Goal: Information Seeking & Learning: Find contact information

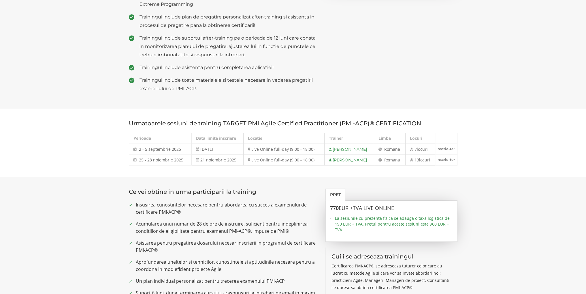
scroll to position [29, 0]
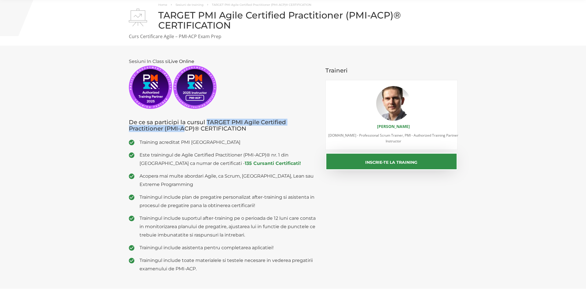
drag, startPoint x: 206, startPoint y: 122, endPoint x: 185, endPoint y: 128, distance: 22.4
click at [185, 128] on h3 "De ce sa participi la cursul TARGET PMI Agile Certified Practitioner (PMI-ACP)®…" at bounding box center [223, 125] width 188 height 13
click at [243, 131] on h3 "De ce sa participi la cursul TARGET PMI Agile Certified Practitioner (PMI-ACP)®…" at bounding box center [223, 125] width 188 height 13
drag, startPoint x: 236, startPoint y: 128, endPoint x: 207, endPoint y: 119, distance: 30.8
click at [207, 119] on h3 "De ce sa participi la cursul TARGET PMI Agile Certified Practitioner (PMI-ACP)®…" at bounding box center [223, 125] width 188 height 13
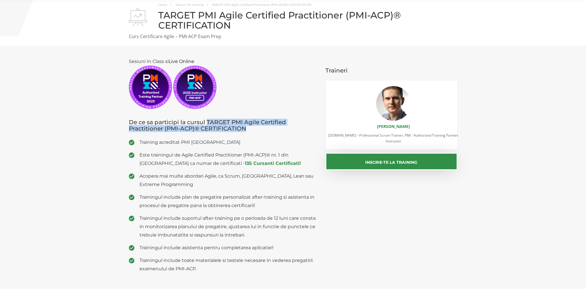
copy h3 "TARGET PMI Agile Certified Practitioner (PMI-ACP)® CERTIFICATION"
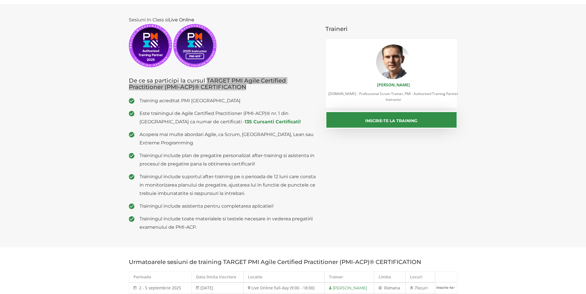
scroll to position [0, 0]
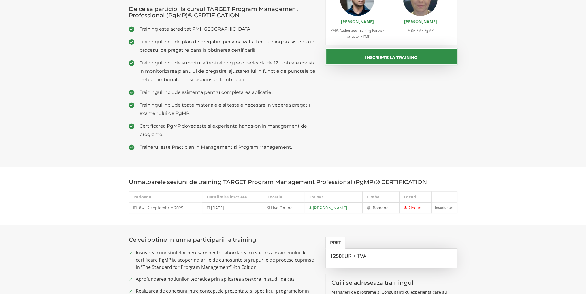
scroll to position [88, 0]
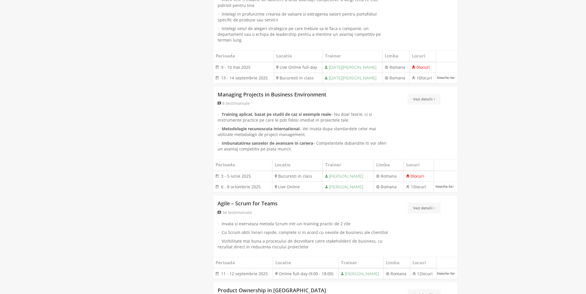
scroll to position [1125, 0]
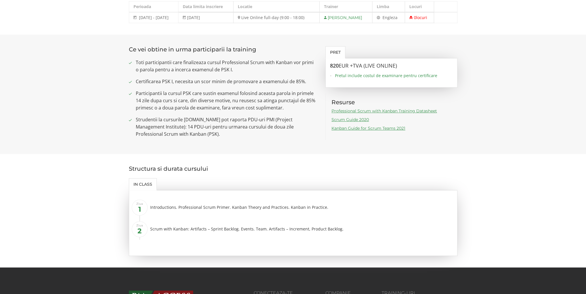
scroll to position [404, 0]
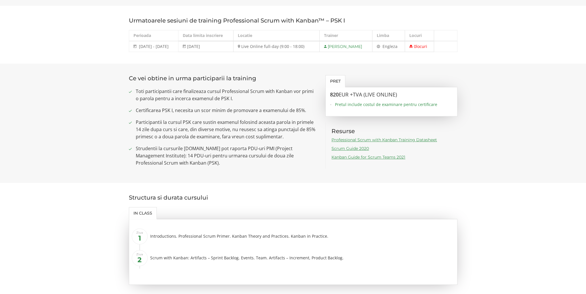
click at [355, 154] on link "Kanban Guide for Scrum Teams 2021" at bounding box center [369, 156] width 74 height 5
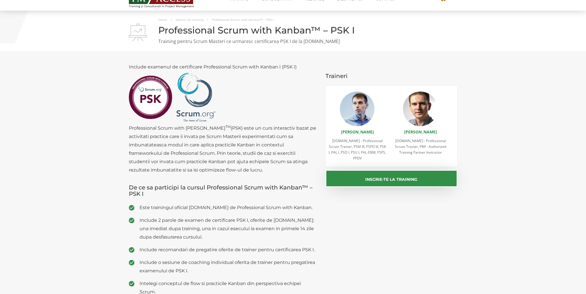
scroll to position [0, 0]
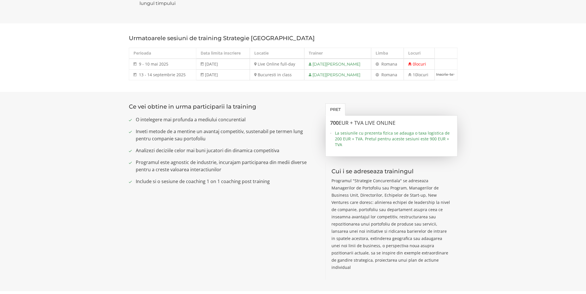
scroll to position [231, 0]
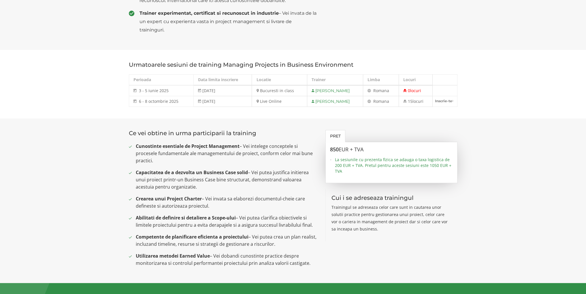
scroll to position [260, 0]
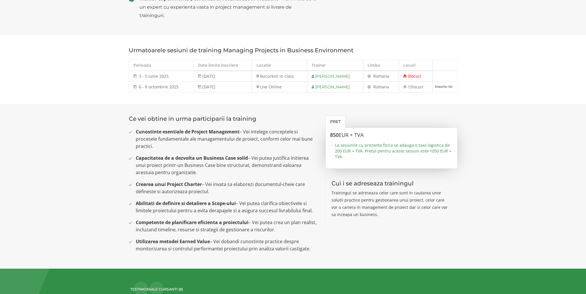
drag, startPoint x: 256, startPoint y: 180, endPoint x: 260, endPoint y: 178, distance: 4.3
drag, startPoint x: 260, startPoint y: 178, endPoint x: 206, endPoint y: 173, distance: 53.8
click at [206, 173] on span "Capacitatea de a dezvolta un Business Case solid – Vei putea justifica initiere…" at bounding box center [226, 165] width 181 height 22
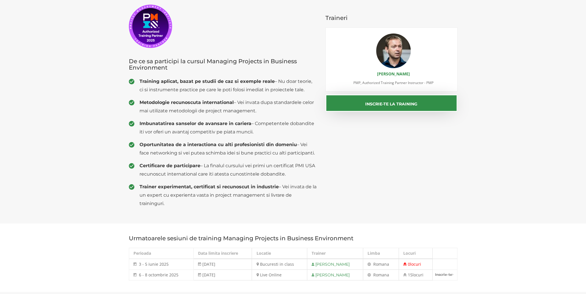
scroll to position [115, 0]
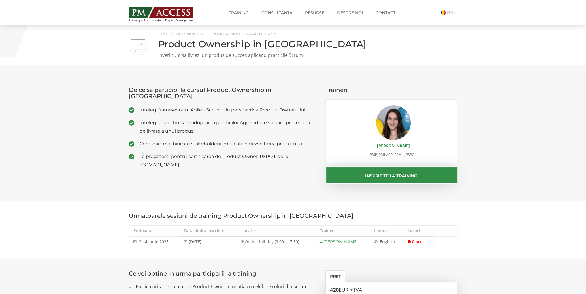
drag, startPoint x: 218, startPoint y: 100, endPoint x: 208, endPoint y: 84, distance: 18.3
click at [218, 106] on span "Intelegi framework-ul Agile - Scrum din perspectiva Product Owner-ului" at bounding box center [229, 110] width 178 height 8
click at [239, 42] on h1 "Product Ownership in [GEOGRAPHIC_DATA]" at bounding box center [293, 44] width 329 height 10
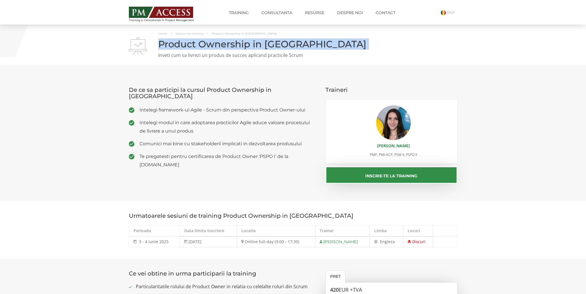
click at [239, 42] on h1 "Product Ownership in [GEOGRAPHIC_DATA]" at bounding box center [293, 44] width 329 height 10
copy div "Product Ownership in [GEOGRAPHIC_DATA]"
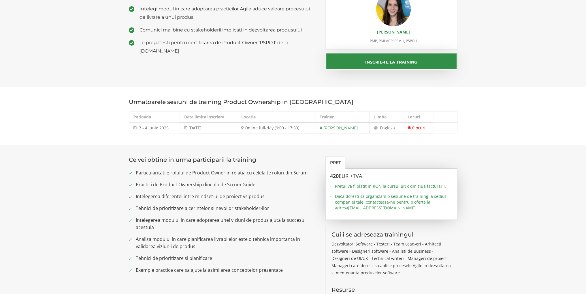
scroll to position [202, 0]
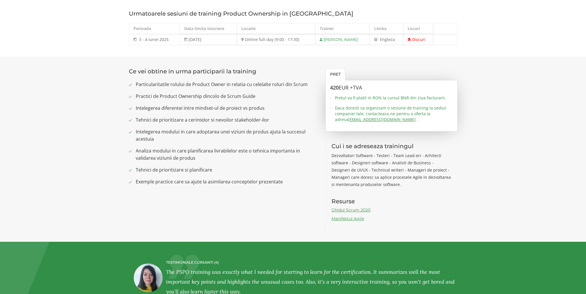
click at [358, 159] on p "Dezvoltatori Software - Testeri - Team Lead-eri - Arhitecti software - Designer…" at bounding box center [392, 170] width 120 height 36
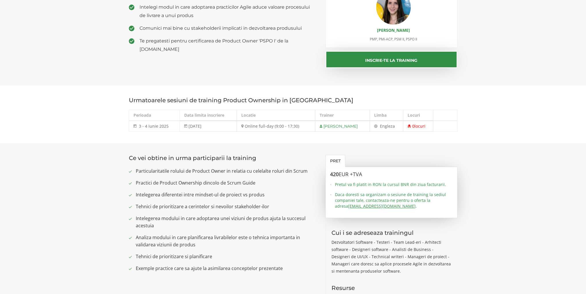
scroll to position [0, 0]
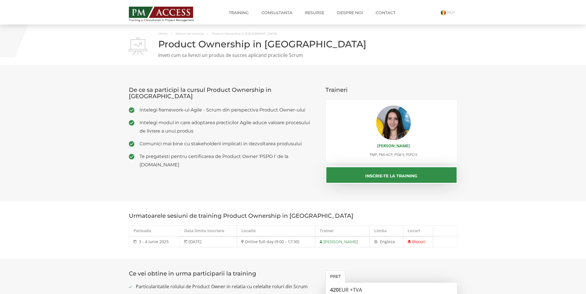
click at [223, 152] on span "Te pregatesti pentru certificarea de Product Owner 'PSPO I' de la Scrum.org" at bounding box center [229, 160] width 178 height 17
drag, startPoint x: 222, startPoint y: 151, endPoint x: 279, endPoint y: 154, distance: 56.9
click at [279, 154] on div "De ce sa participi la cursul Product Ownership in Scrum Intelegi framework-ul A…" at bounding box center [223, 124] width 197 height 97
copy span "Product Owner 'PSPO I'"
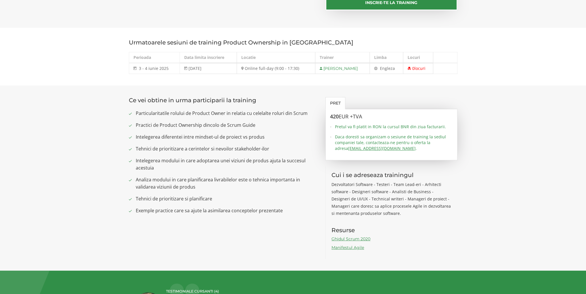
scroll to position [202, 0]
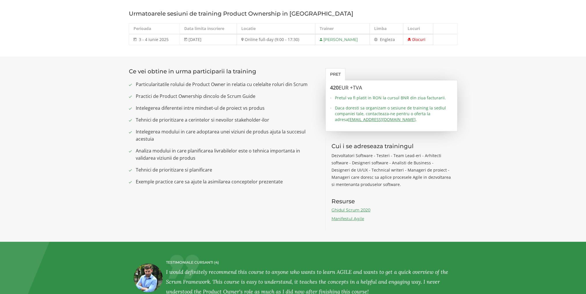
click at [342, 209] on link "Ghidul Scrum 2020" at bounding box center [351, 209] width 39 height 5
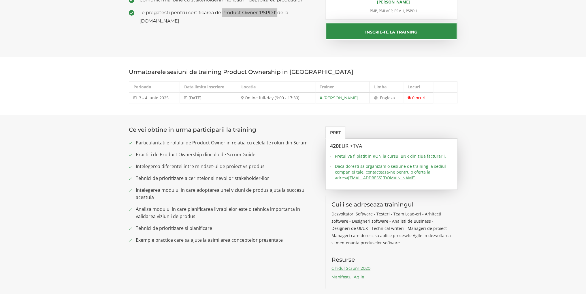
scroll to position [0, 0]
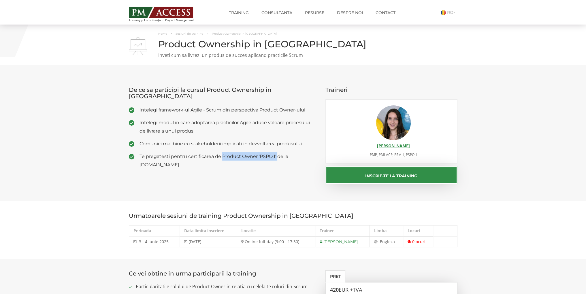
click at [394, 148] on link "[PERSON_NAME]" at bounding box center [393, 145] width 33 height 5
drag, startPoint x: 394, startPoint y: 148, endPoint x: 401, endPoint y: 154, distance: 9.2
click at [401, 154] on li "ANDREEA IONICĂ PMP, PMI-ACP, PSM II, PSPO II" at bounding box center [394, 131] width 132 height 52
drag, startPoint x: 417, startPoint y: 144, endPoint x: 370, endPoint y: 147, distance: 46.5
click at [370, 147] on h4 "[PERSON_NAME]" at bounding box center [394, 146] width 132 height 6
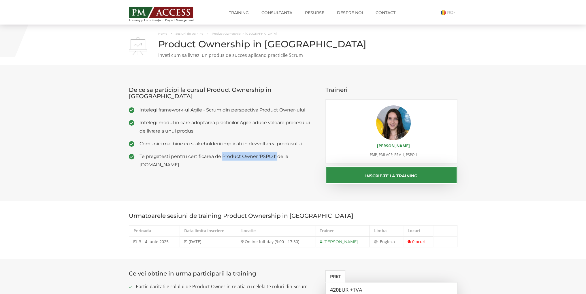
copy link "[PERSON_NAME]"
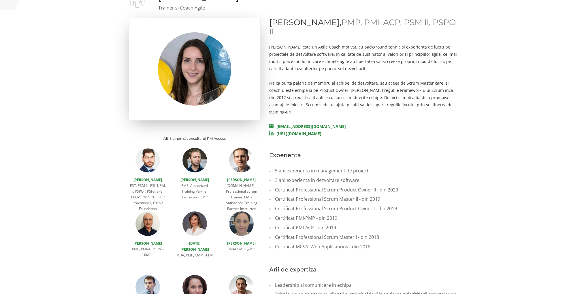
scroll to position [58, 0]
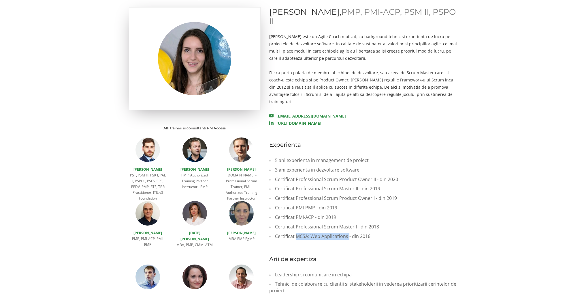
drag, startPoint x: 300, startPoint y: 228, endPoint x: 348, endPoint y: 230, distance: 48.5
click at [348, 231] on li "Certificat MCSA: Web Applications - din 2016" at bounding box center [363, 236] width 188 height 10
copy li "MCSA: Web Applications"
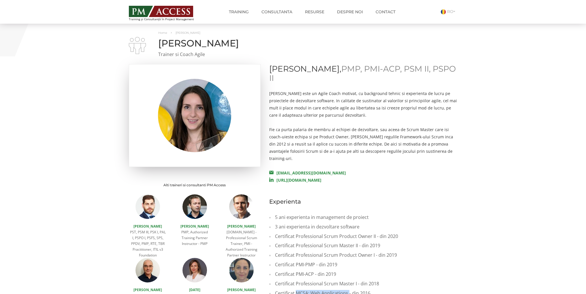
scroll to position [0, 0]
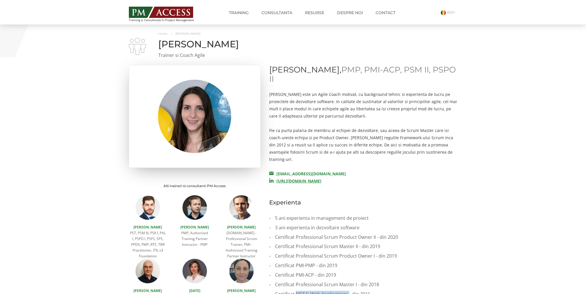
click at [322, 178] on link "[URL][DOMAIN_NAME]" at bounding box center [295, 180] width 52 height 5
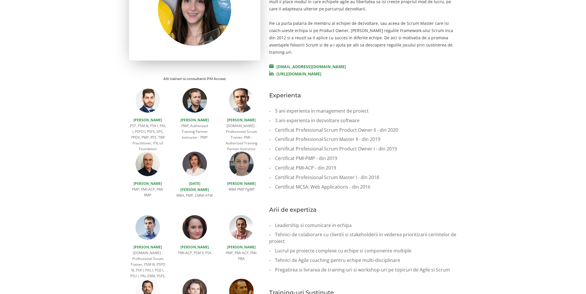
scroll to position [115, 0]
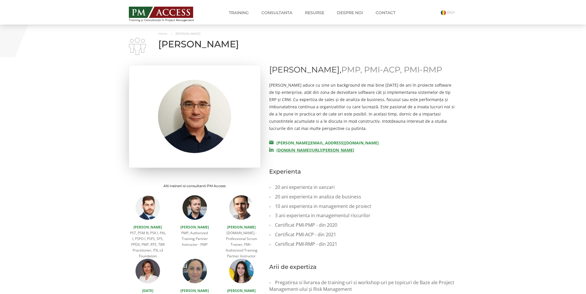
click at [333, 153] on link "[DOMAIN_NAME][URL][PERSON_NAME]" at bounding box center [311, 149] width 85 height 5
drag, startPoint x: 344, startPoint y: 158, endPoint x: 277, endPoint y: 162, distance: 67.6
click at [277, 153] on p "[PERSON_NAME][EMAIL_ADDRESS][DOMAIN_NAME] [DOMAIN_NAME][URL][PERSON_NAME]" at bounding box center [363, 146] width 188 height 14
copy link "[DOMAIN_NAME][URL][PERSON_NAME]"
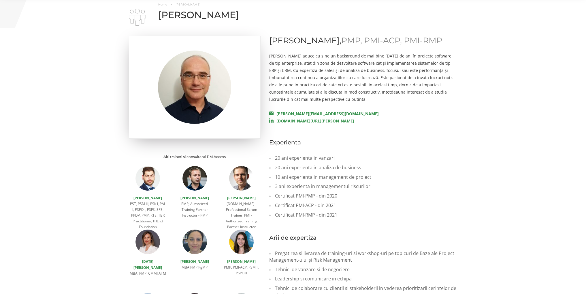
scroll to position [58, 0]
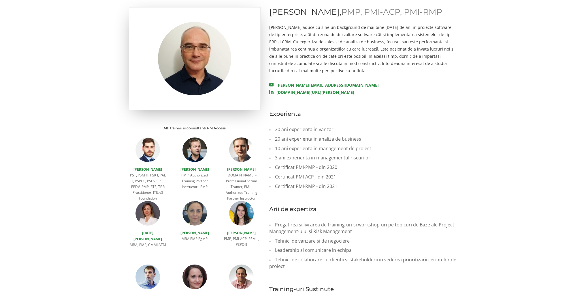
click at [237, 168] on link "[PERSON_NAME]" at bounding box center [241, 169] width 29 height 5
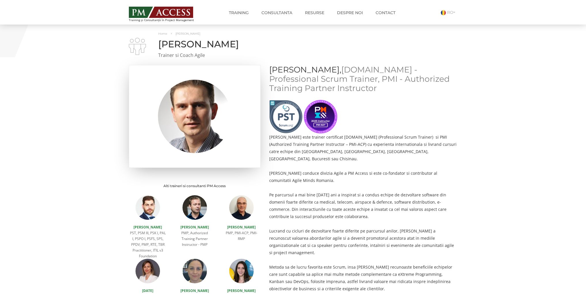
drag, startPoint x: 332, startPoint y: 132, endPoint x: 327, endPoint y: 125, distance: 8.5
click at [332, 132] on img at bounding box center [320, 116] width 33 height 33
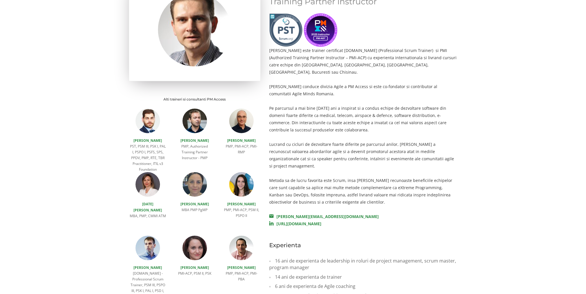
scroll to position [87, 0]
drag, startPoint x: 359, startPoint y: 211, endPoint x: 277, endPoint y: 208, distance: 81.4
click at [277, 213] on p "[PERSON_NAME][EMAIL_ADDRESS][DOMAIN_NAME] [URL][DOMAIN_NAME]" at bounding box center [363, 220] width 188 height 14
copy link "[URL][DOMAIN_NAME]"
